Goal: Transaction & Acquisition: Purchase product/service

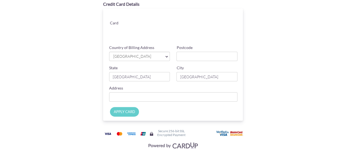
scroll to position [68, 0]
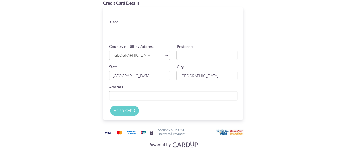
click at [120, 110] on input "APPLY CARD" at bounding box center [124, 111] width 29 height 10
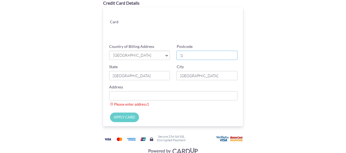
type input "S"
type input "427846"
type input "[STREET_ADDRESS]"
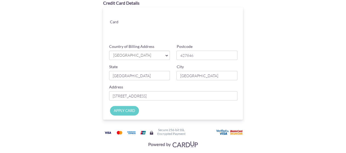
click at [129, 109] on input "APPLY CARD" at bounding box center [124, 111] width 29 height 10
type input "Applying..."
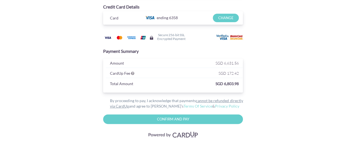
click at [188, 119] on input "Confirm and Pay" at bounding box center [173, 119] width 140 height 10
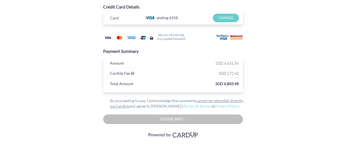
type input "Please wait..."
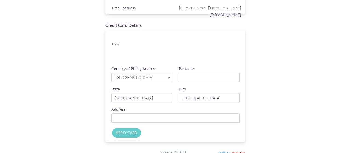
scroll to position [46, 0]
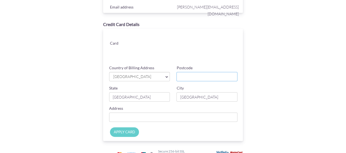
click at [223, 77] on input "Postcode" at bounding box center [207, 76] width 61 height 9
type input "427846"
type input "[STREET_ADDRESS]"
click at [130, 132] on input "APPLY CARD" at bounding box center [124, 132] width 29 height 10
type input "Applying..."
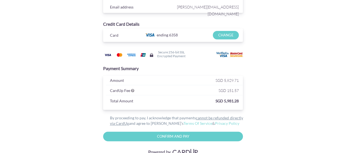
click at [189, 137] on input "Confirm and Pay" at bounding box center [173, 137] width 140 height 10
type input "Please wait..."
